Goal: Information Seeking & Learning: Learn about a topic

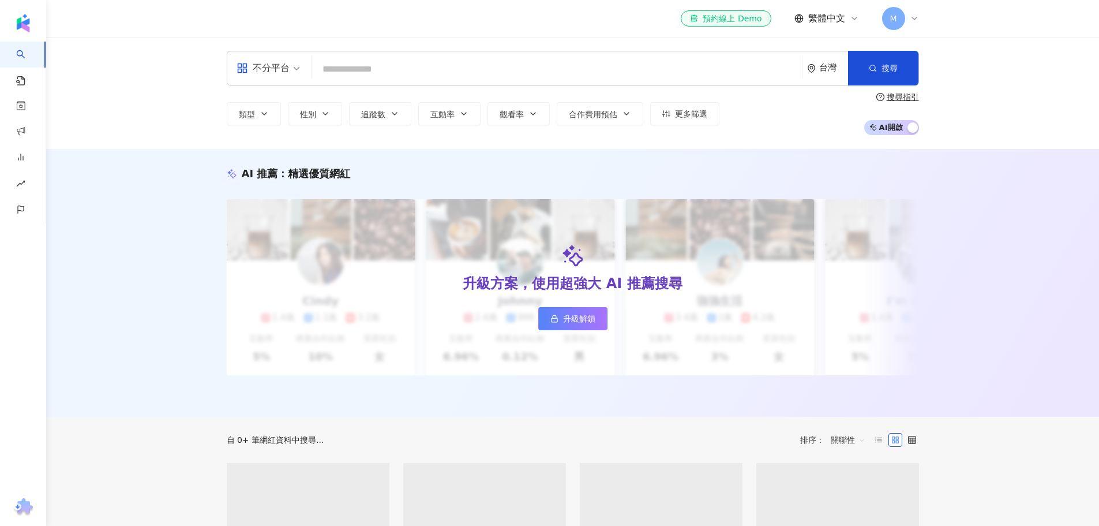
type input "*"
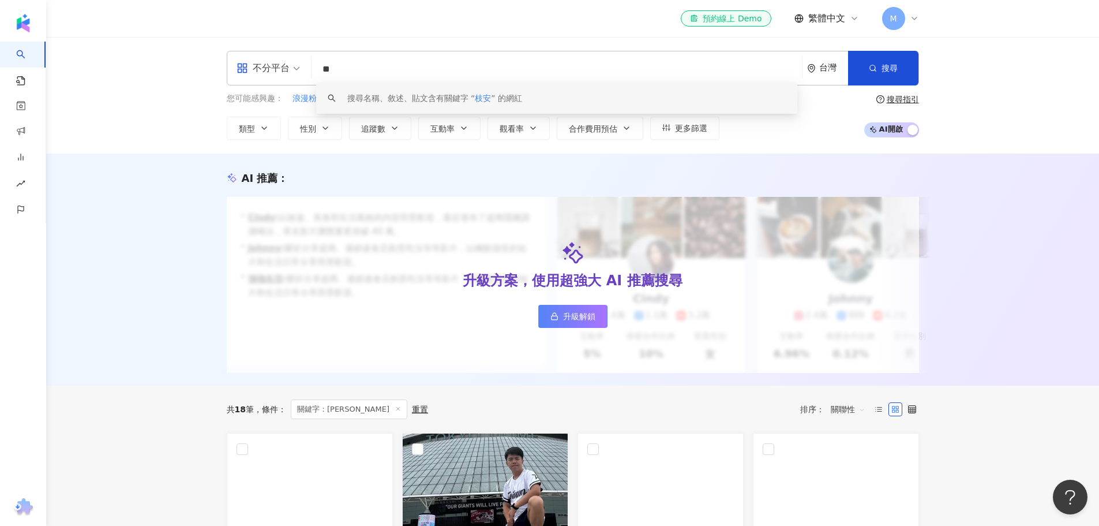
type input "*"
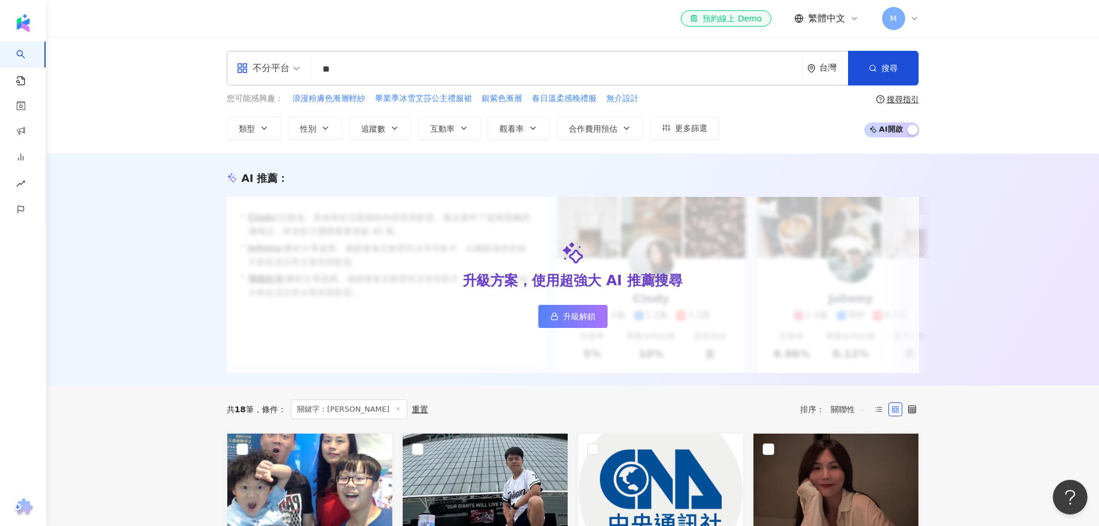
type input "*"
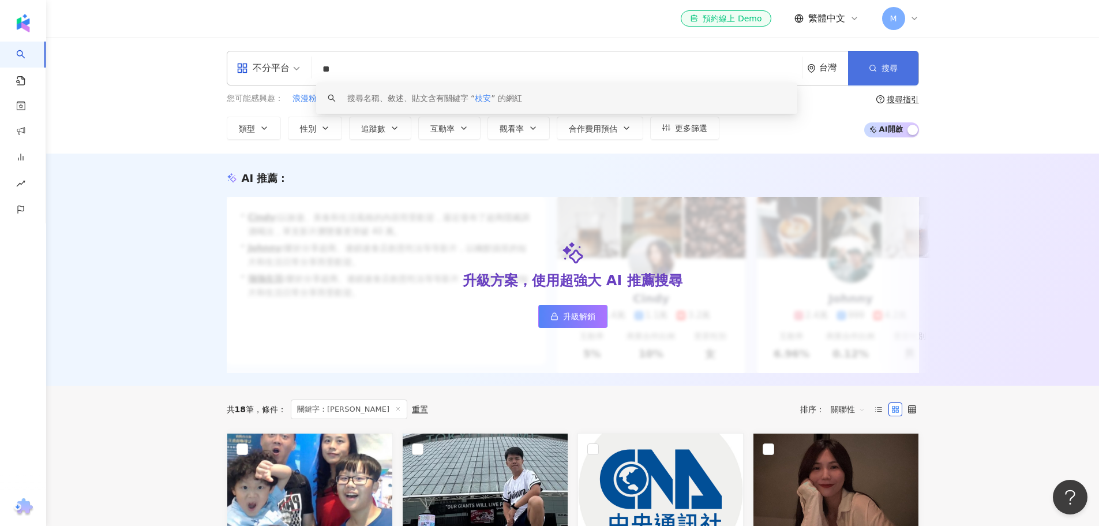
click at [876, 73] on span "button" at bounding box center [873, 67] width 8 height 9
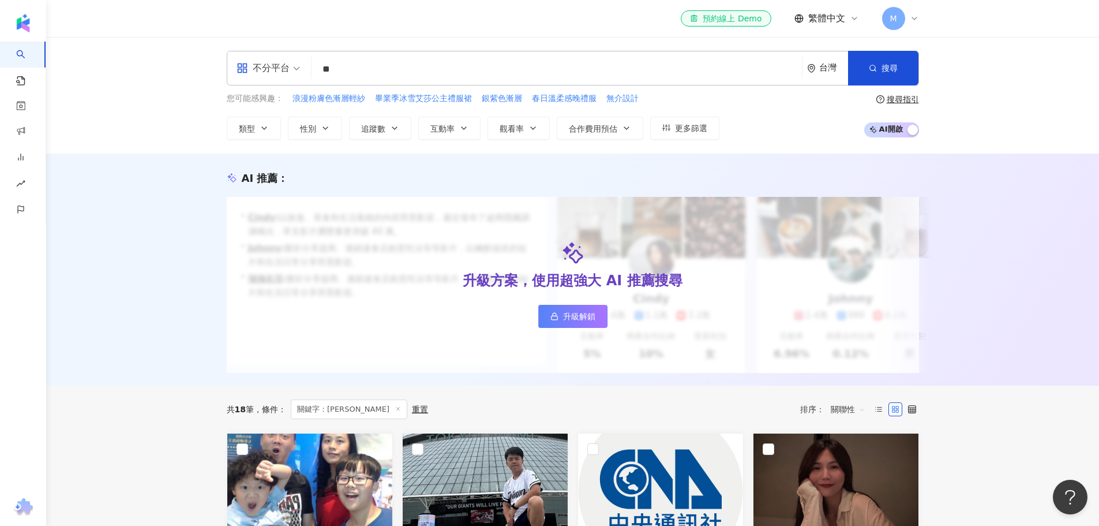
click at [406, 70] on input "**" at bounding box center [556, 69] width 481 height 22
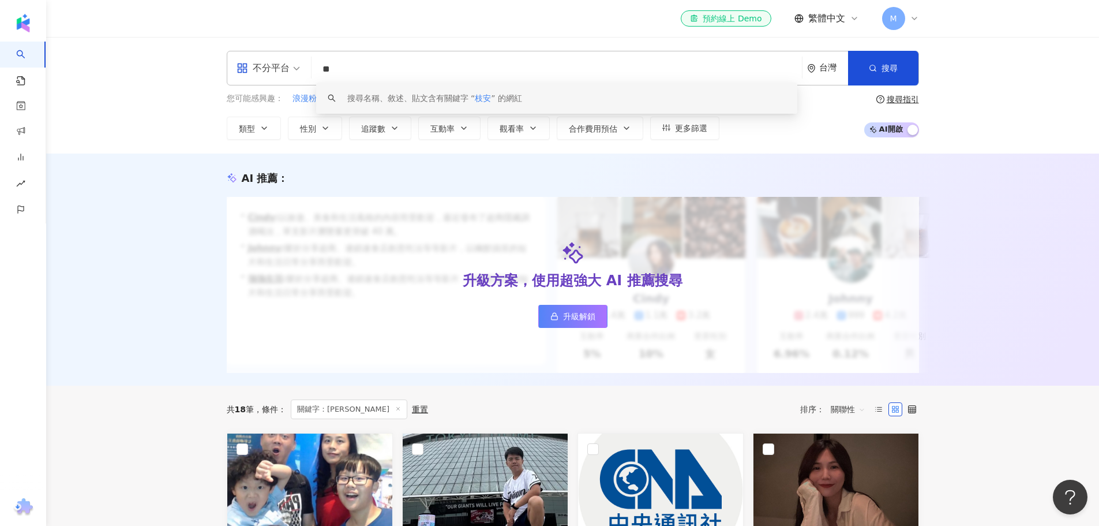
type input "*"
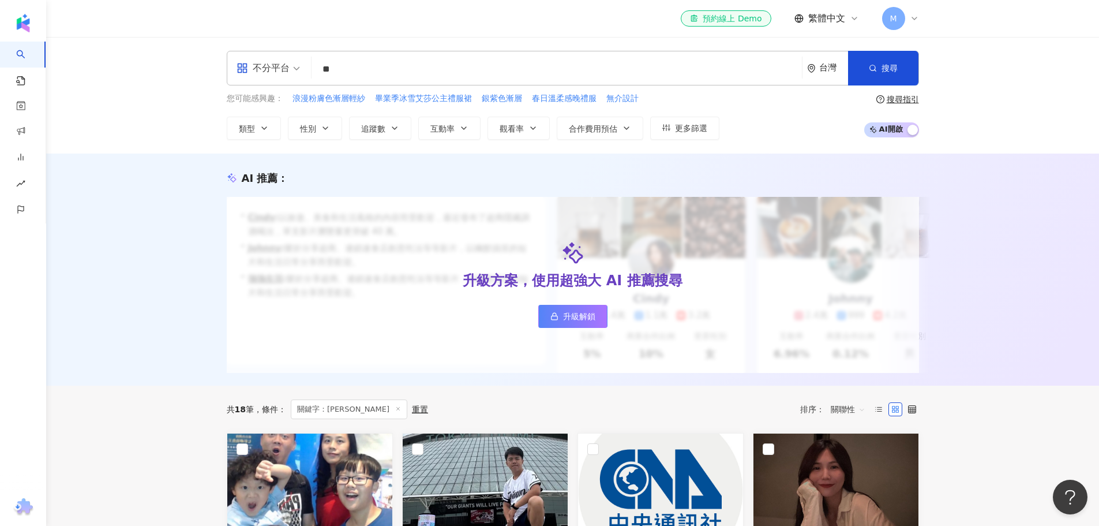
type input "**"
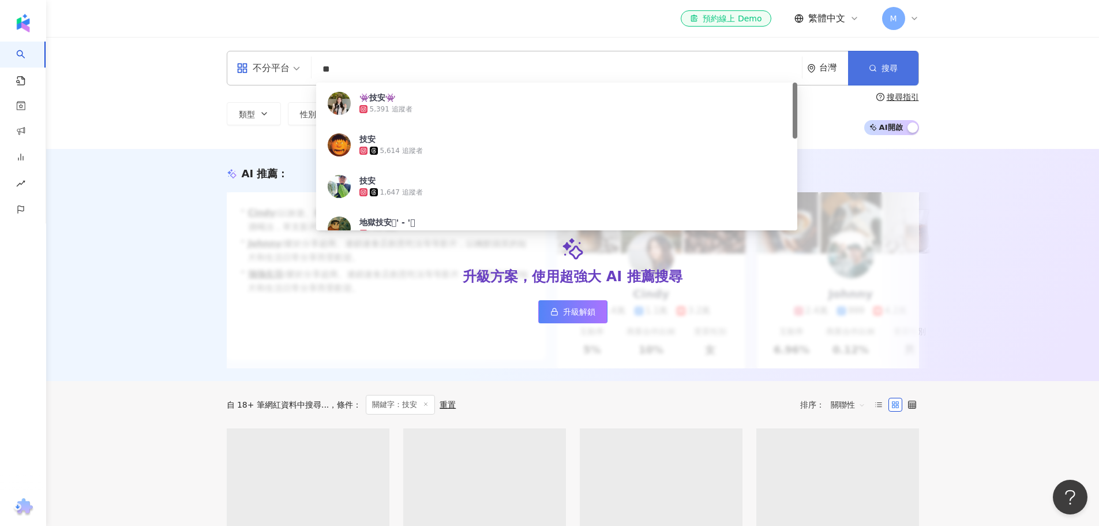
click at [886, 74] on button "搜尋" at bounding box center [883, 68] width 70 height 35
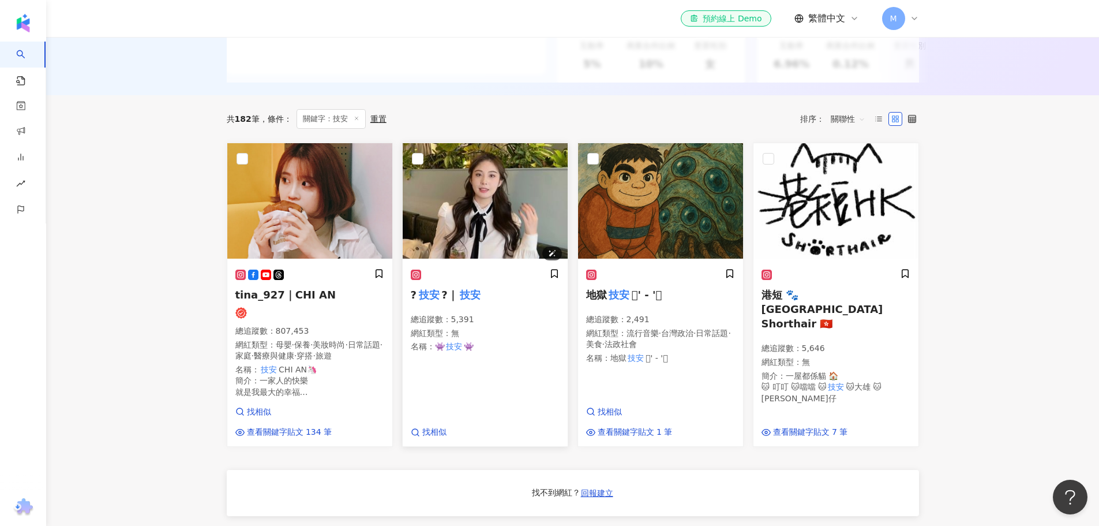
scroll to position [288, 0]
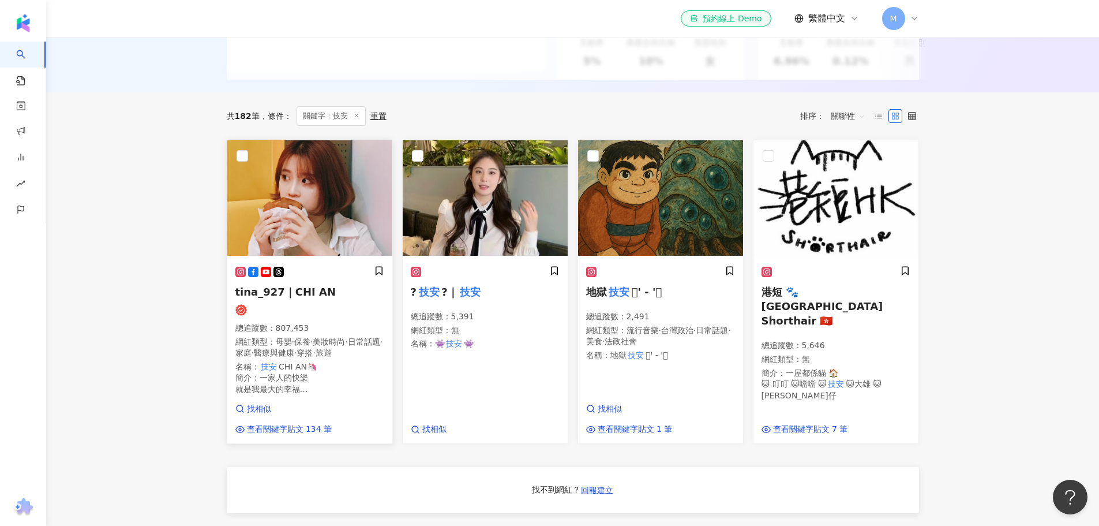
click at [306, 298] on span "tina_927｜CHI AN" at bounding box center [285, 292] width 101 height 12
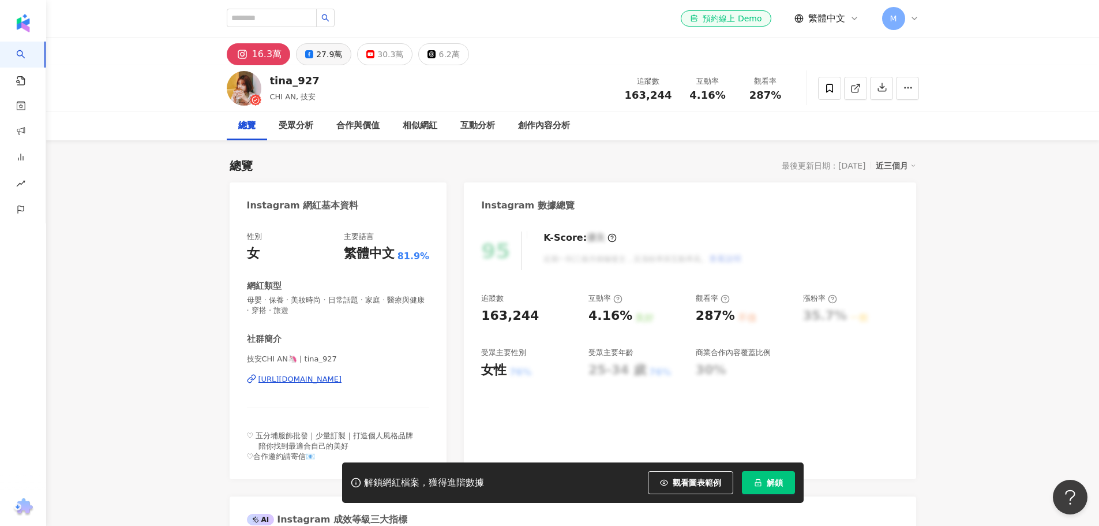
click at [321, 57] on div "27.9萬" at bounding box center [329, 54] width 26 height 16
click at [333, 55] on div "27.9萬" at bounding box center [329, 54] width 26 height 16
